Goal: Find specific page/section: Find specific page/section

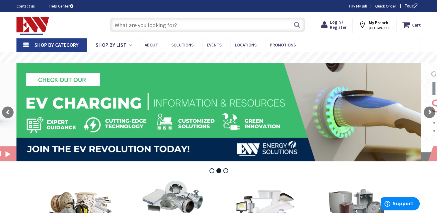
click at [165, 29] on input "text" at bounding box center [207, 25] width 195 height 14
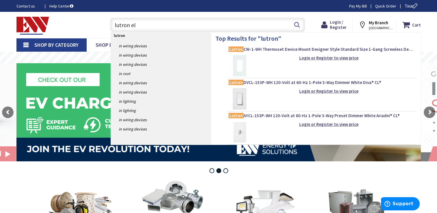
type input "lutron elv"
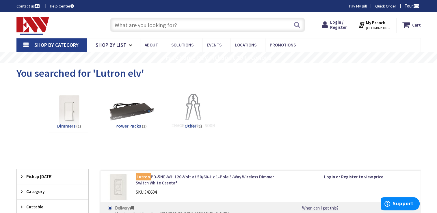
click at [382, 26] on span "[GEOGRAPHIC_DATA], [GEOGRAPHIC_DATA]" at bounding box center [378, 28] width 25 height 5
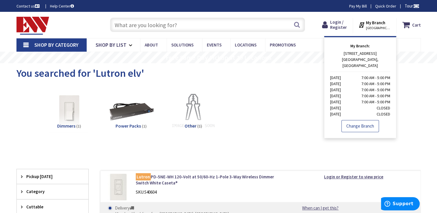
click at [358, 120] on link "Change Branch" at bounding box center [361, 126] width 38 height 12
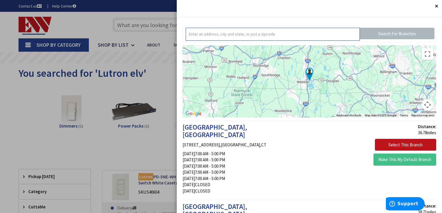
click at [316, 37] on input "text" at bounding box center [273, 34] width 174 height 13
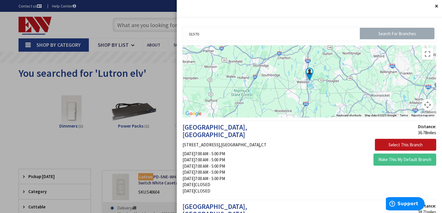
click at [390, 34] on input "Search For Branches" at bounding box center [397, 34] width 75 height 12
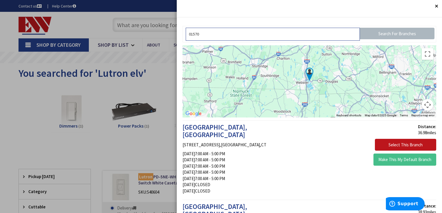
click at [292, 34] on input "01570" at bounding box center [273, 34] width 174 height 13
type input "0"
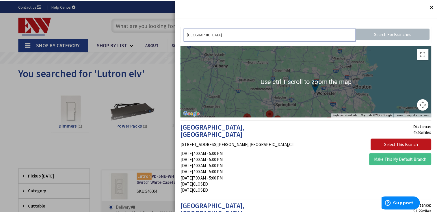
scroll to position [1, 0]
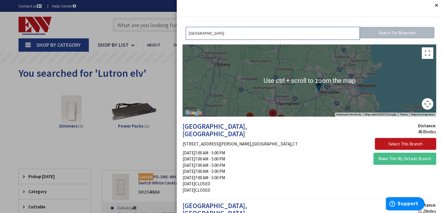
type input "worcester"
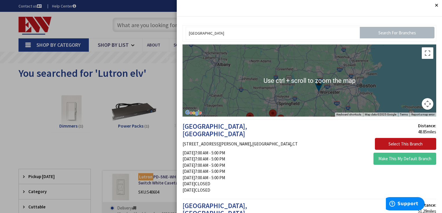
click at [432, 8] on button "Close" at bounding box center [436, 5] width 12 height 12
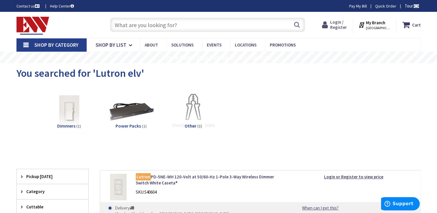
click at [347, 24] on span "Login / Register" at bounding box center [338, 24] width 17 height 11
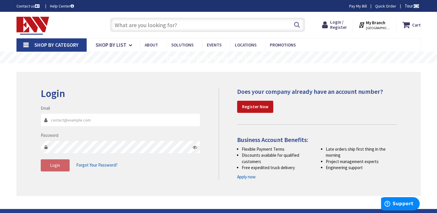
click at [382, 21] on strong "My Branch" at bounding box center [375, 22] width 19 height 5
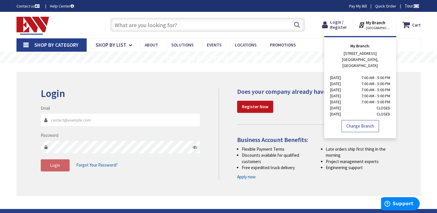
click at [356, 122] on link "Change Branch" at bounding box center [361, 126] width 38 height 12
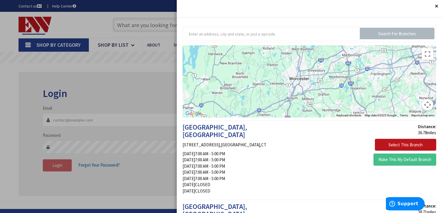
drag, startPoint x: 323, startPoint y: 64, endPoint x: 303, endPoint y: 128, distance: 67.1
click at [431, 6] on button "Close" at bounding box center [436, 6] width 12 height 12
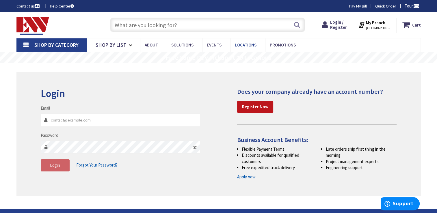
click at [243, 43] on span "Locations" at bounding box center [246, 44] width 22 height 5
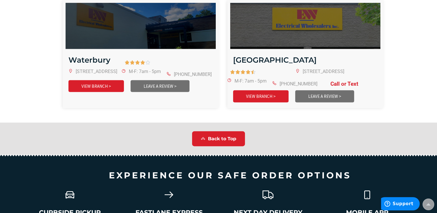
scroll to position [1367, 0]
click at [231, 136] on span "Back to Top" at bounding box center [222, 139] width 28 height 7
